Goal: Task Accomplishment & Management: Use online tool/utility

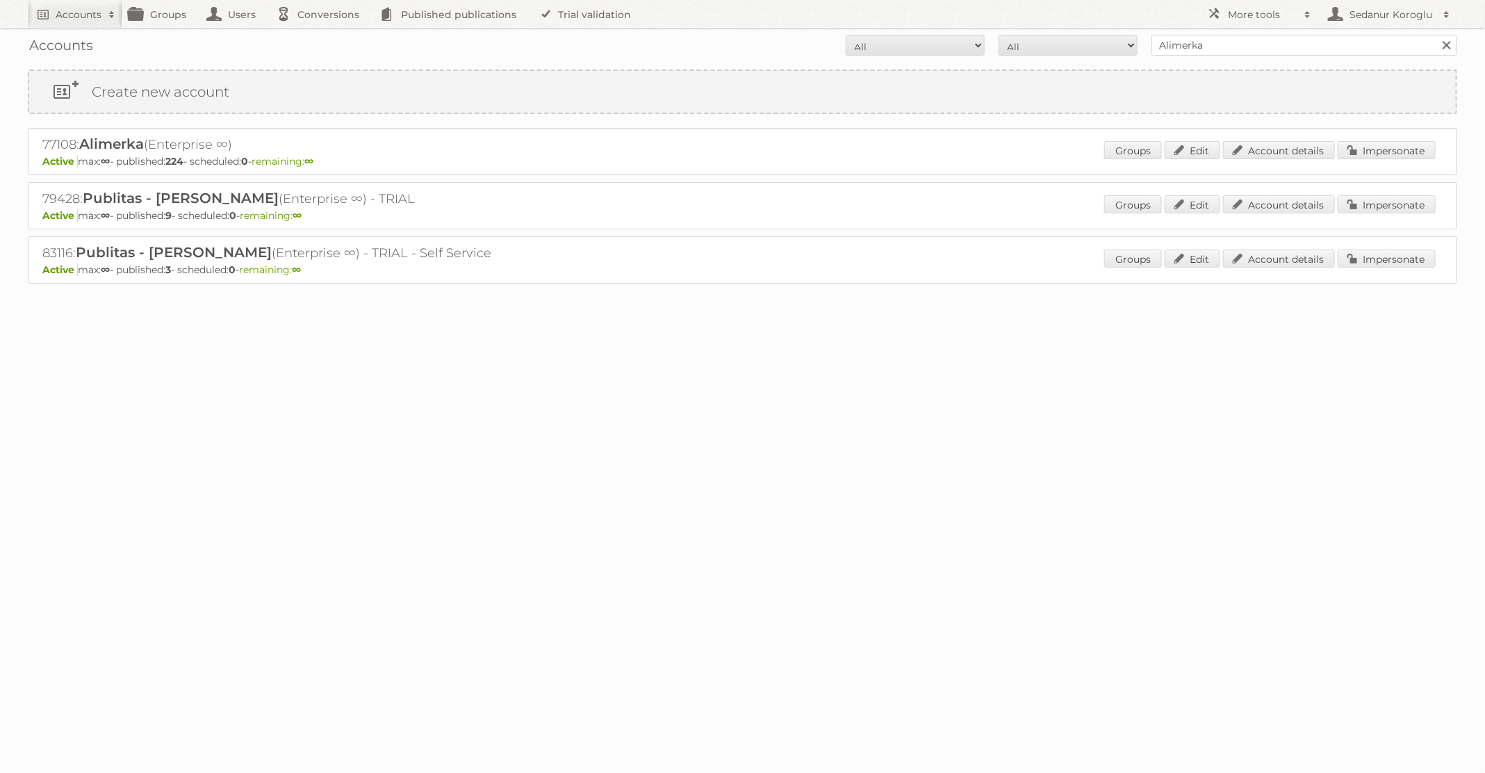
click at [1092, 41] on form "All Active Expired Pending All Paid Trials Self service Alimerka Search" at bounding box center [743, 45] width 1430 height 21
type input "HEMA"
click at [1436, 35] on input "Search" at bounding box center [1446, 45] width 21 height 21
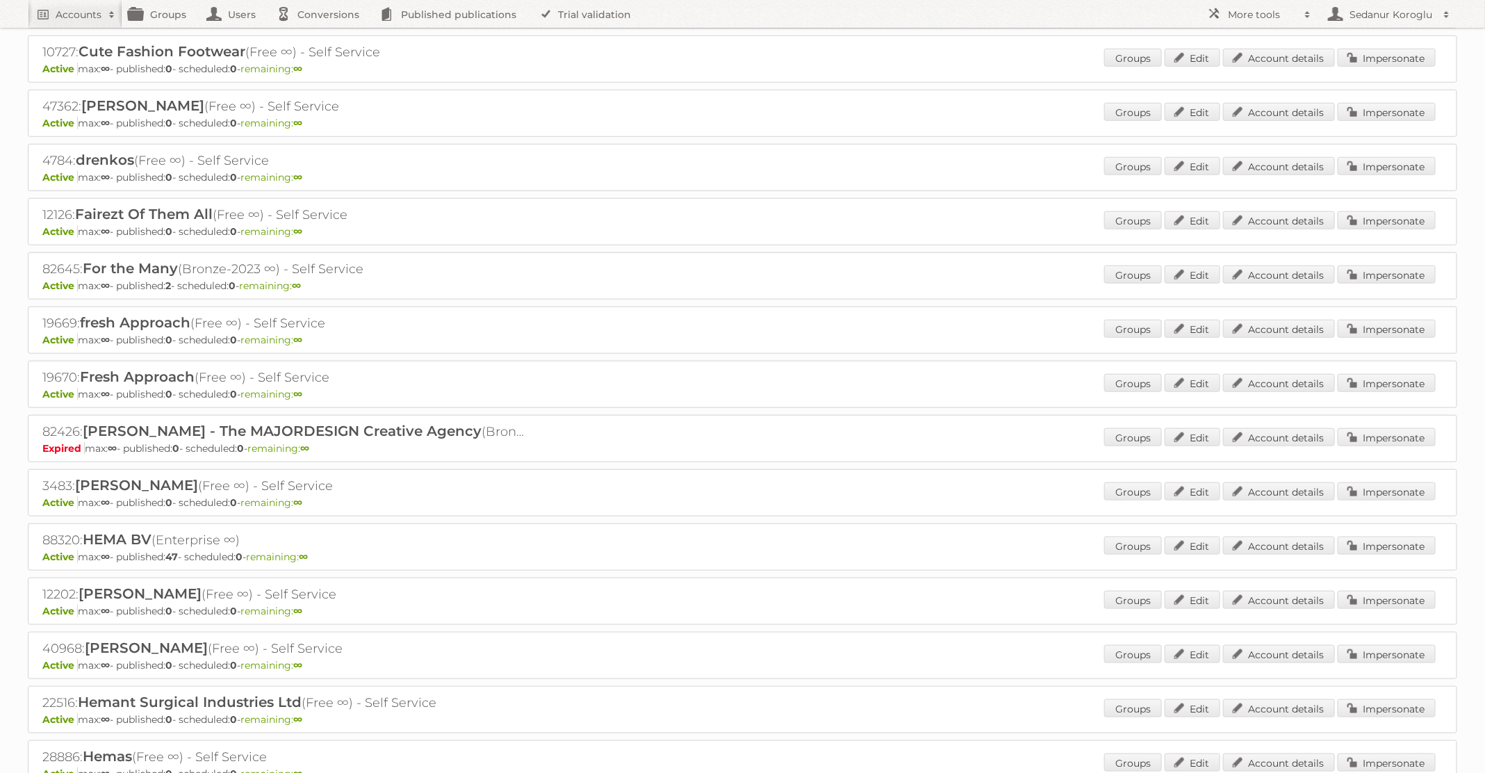
scroll to position [784, 0]
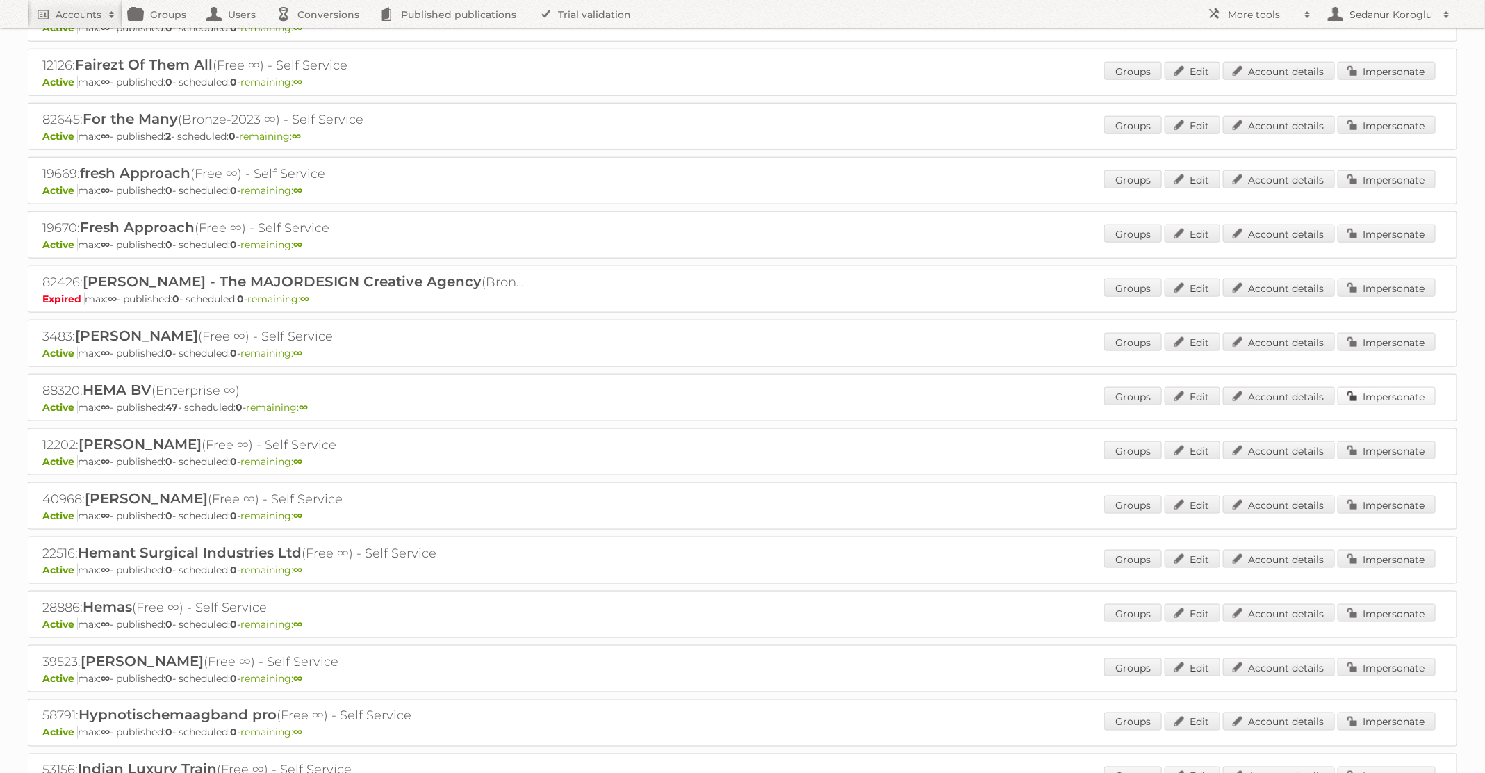
click at [1397, 387] on link "Impersonate" at bounding box center [1387, 396] width 98 height 18
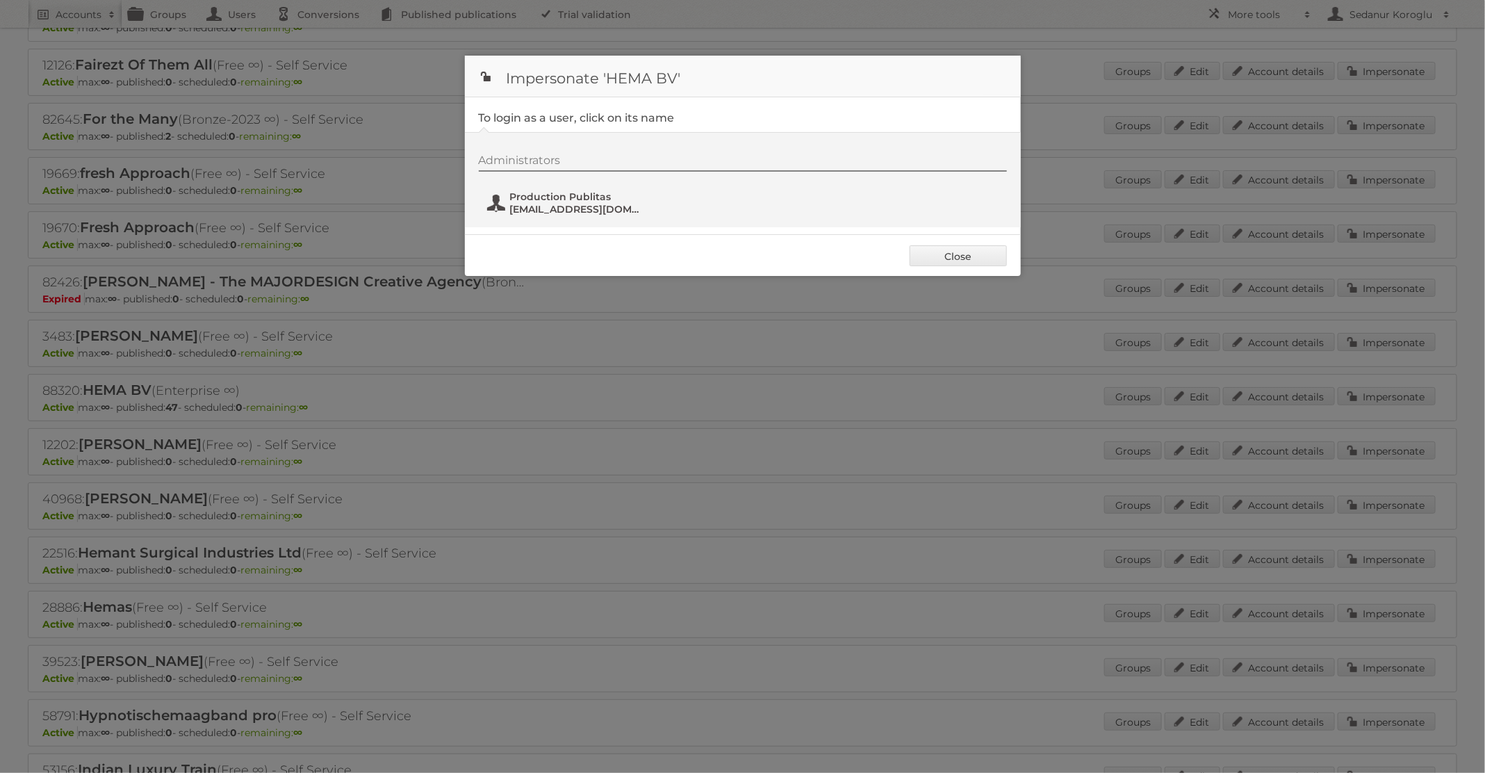
click at [585, 198] on span "Production Publitas" at bounding box center [577, 196] width 135 height 13
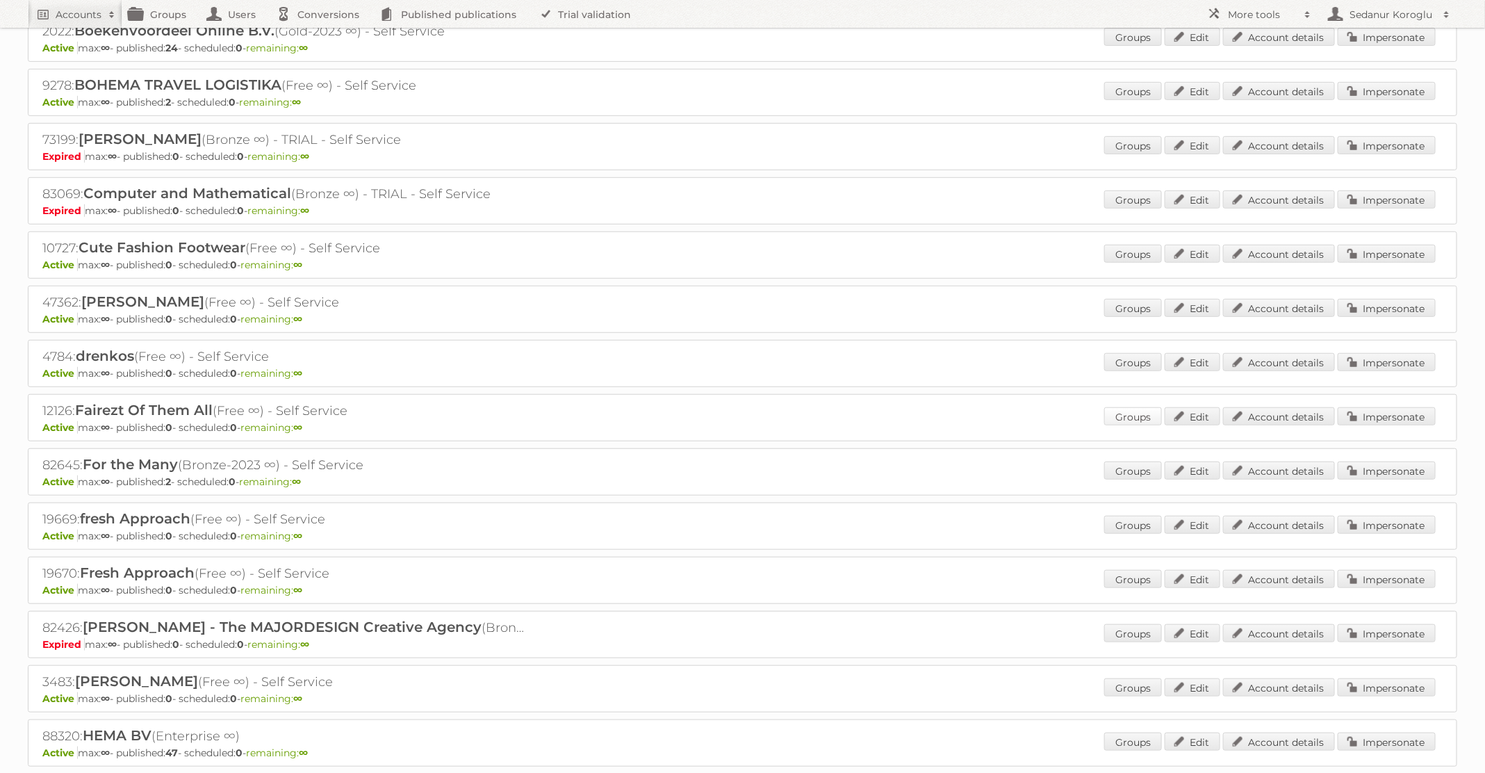
scroll to position [0, 0]
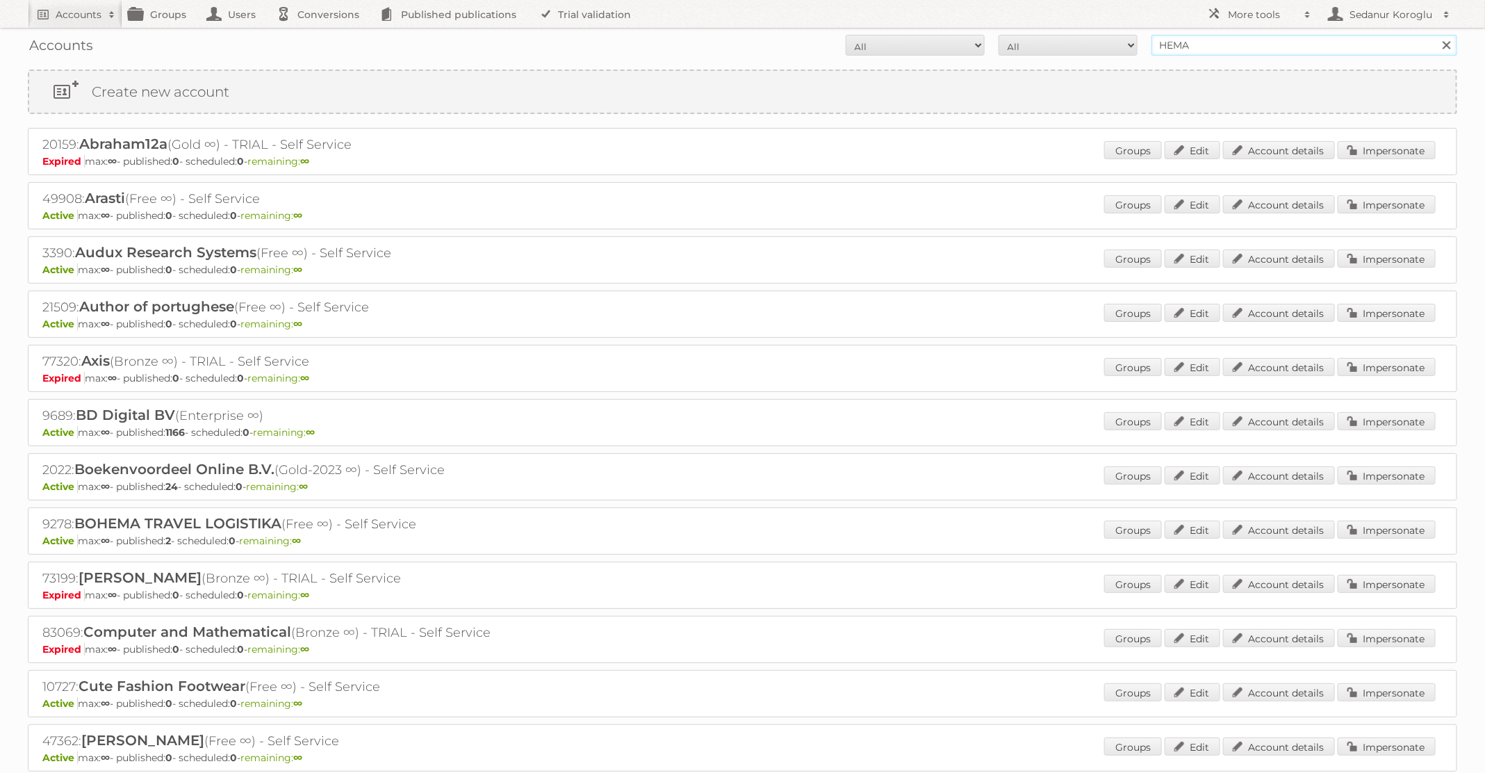
click at [1209, 50] on input "HEMA" at bounding box center [1305, 45] width 306 height 21
drag, startPoint x: 1197, startPoint y: 47, endPoint x: 1019, endPoint y: 47, distance: 177.9
click at [1019, 47] on form "All Active Expired Pending All Paid Trials Self service HEMA Search" at bounding box center [743, 45] width 1430 height 21
type input "but.fr"
click at [1436, 35] on input "Search" at bounding box center [1446, 45] width 21 height 21
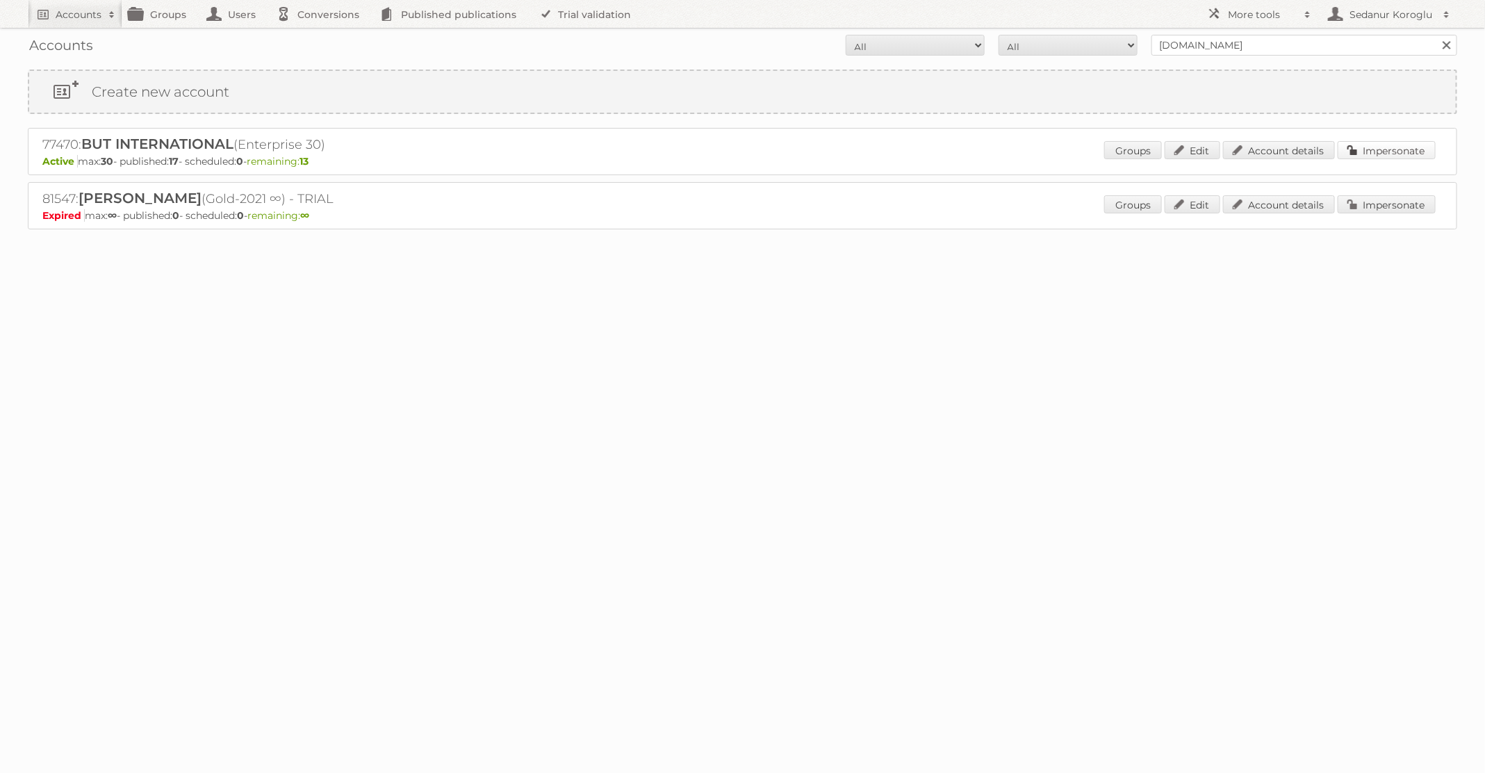
click at [1371, 154] on link "Impersonate" at bounding box center [1387, 150] width 98 height 18
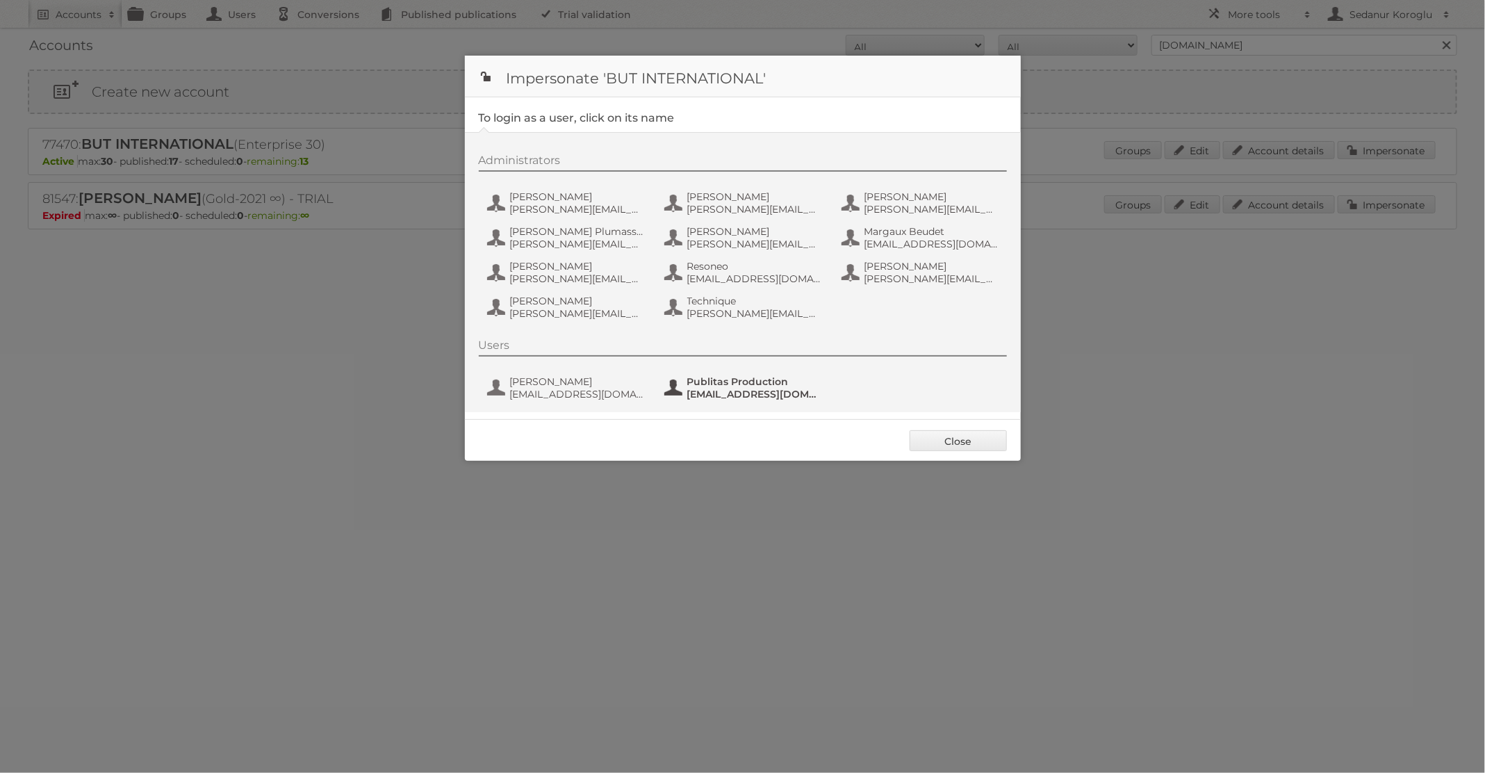
click at [721, 382] on span "Publitas Production" at bounding box center [754, 381] width 135 height 13
